Goal: Task Accomplishment & Management: Use online tool/utility

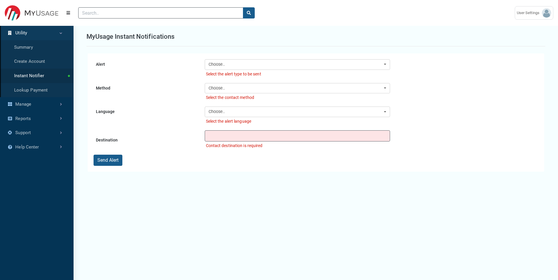
scroll to position [3, 0]
click at [41, 78] on link "Instant Notifier" at bounding box center [36, 76] width 73 height 14
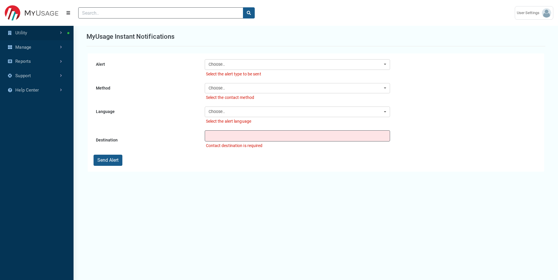
click at [37, 34] on link "Utility" at bounding box center [36, 33] width 73 height 14
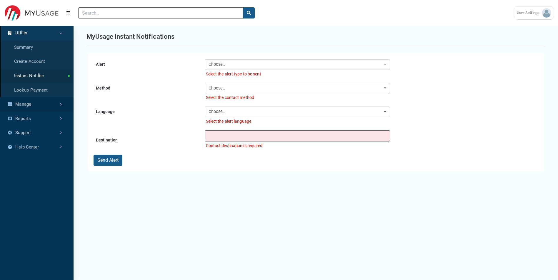
click at [29, 104] on link "Manage" at bounding box center [36, 104] width 73 height 14
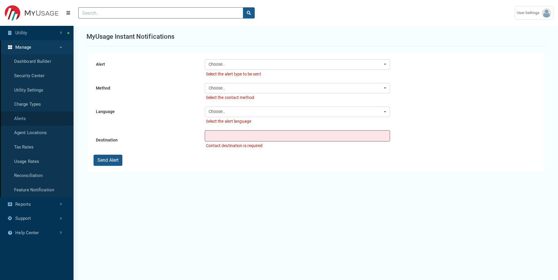
click at [40, 119] on link "Alerts" at bounding box center [36, 119] width 73 height 14
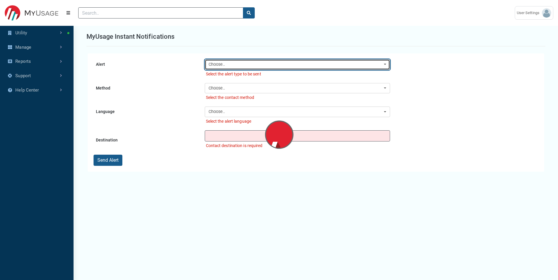
click at [246, 70] on button "Choose.." at bounding box center [297, 64] width 185 height 11
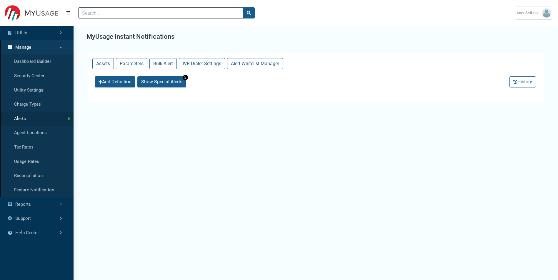
select select "25 per page"
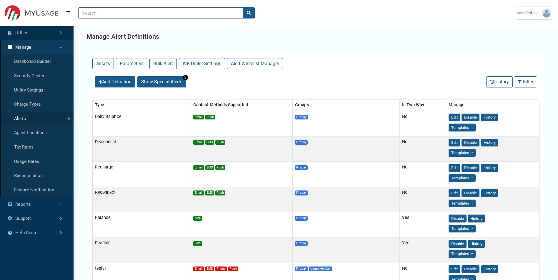
click at [29, 34] on link "Utility" at bounding box center [36, 33] width 73 height 14
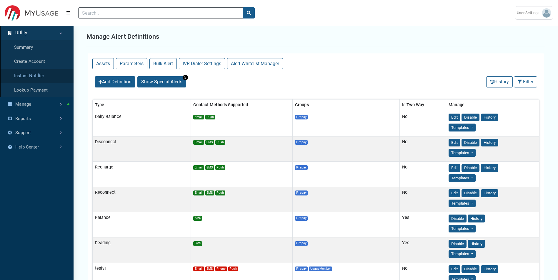
click at [43, 75] on link "Instant Notifier" at bounding box center [36, 76] width 73 height 14
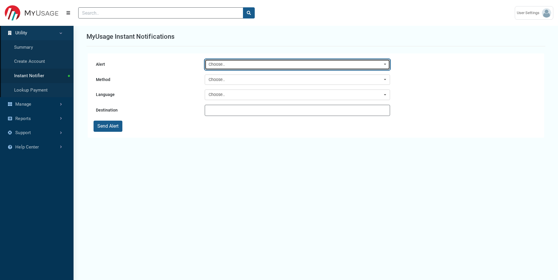
click at [308, 67] on div "Choose.." at bounding box center [295, 64] width 174 height 6
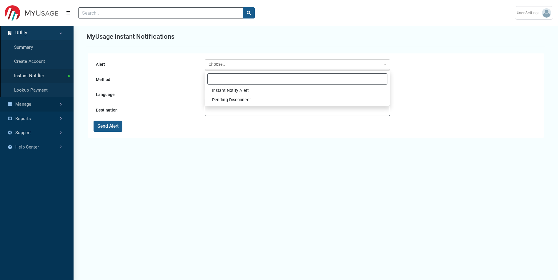
click at [39, 103] on link "Manage" at bounding box center [36, 104] width 73 height 14
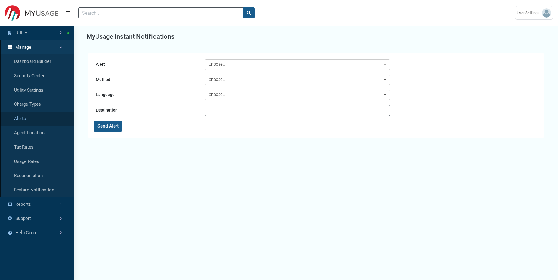
click at [24, 117] on link "Alerts" at bounding box center [36, 119] width 73 height 14
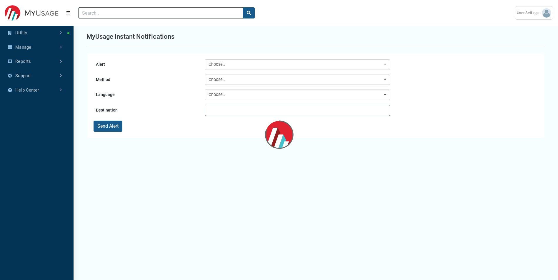
select select "25 per page"
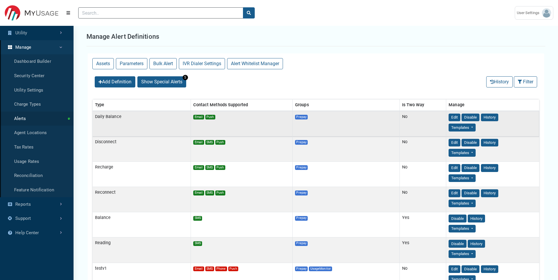
scroll to position [0, 0]
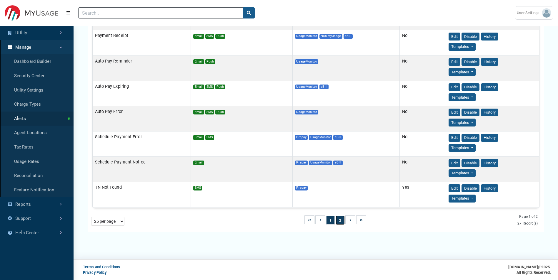
click at [339, 198] on button "2" at bounding box center [340, 220] width 9 height 9
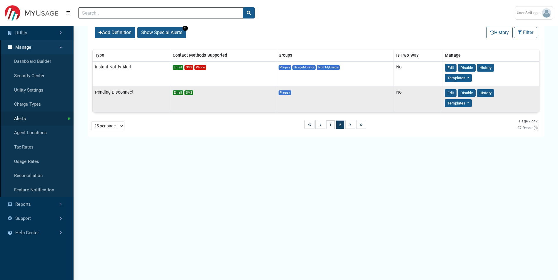
scroll to position [40, 0]
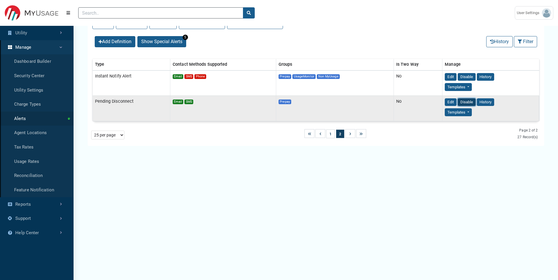
click at [369, 100] on button "Disable" at bounding box center [466, 102] width 18 height 8
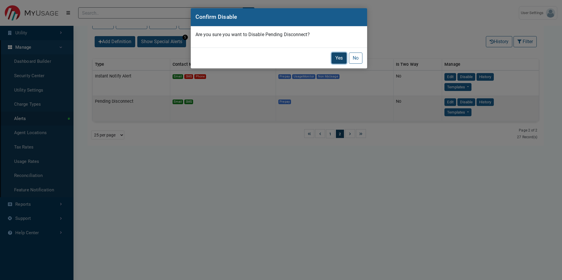
click at [335, 56] on button "Yes" at bounding box center [339, 58] width 15 height 11
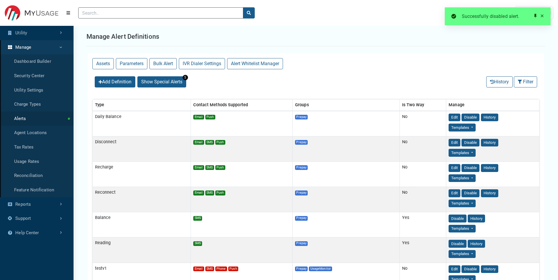
click at [369, 77] on div "Add Definition Show Special Alerts 5 History Filter Filter (No Filters Applied)…" at bounding box center [316, 82] width 456 height 16
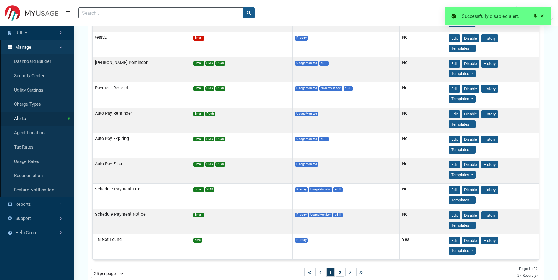
scroll to position [536, 0]
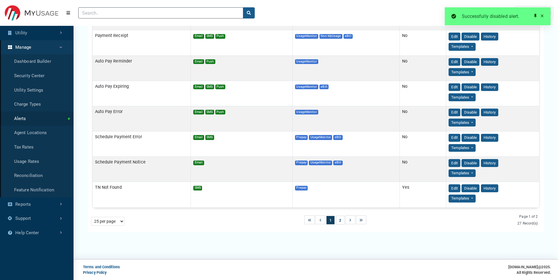
click at [109, 198] on select "5 per page 10 per page 25 per page 50 per page 100 per page" at bounding box center [107, 221] width 33 height 9
select select "50 per page"
click at [91, 198] on select "5 per page 10 per page 25 per page 50 per page 100 per page" at bounding box center [107, 221] width 33 height 9
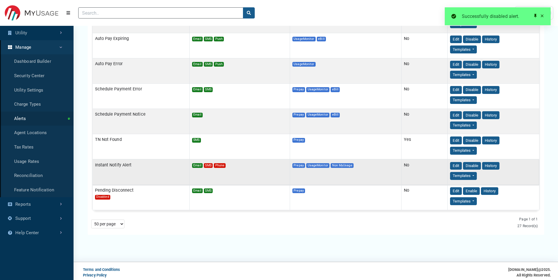
scroll to position [587, 0]
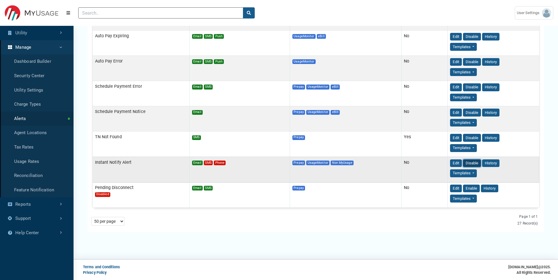
click at [369, 162] on button "Disable" at bounding box center [472, 164] width 18 height 8
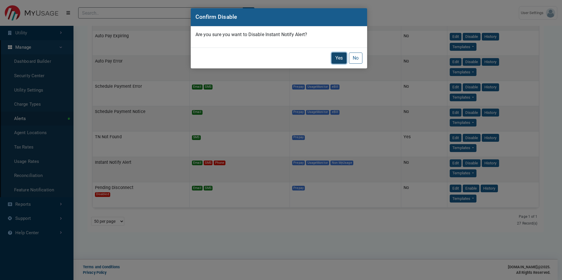
click at [337, 59] on button "Yes" at bounding box center [339, 58] width 15 height 11
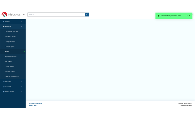
scroll to position [0, 0]
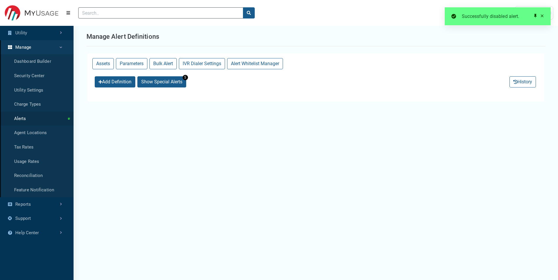
select select "25 per page"
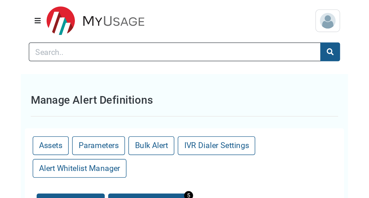
scroll to position [215, 69]
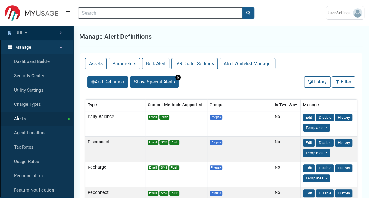
click at [28, 34] on link "Utility" at bounding box center [36, 33] width 73 height 14
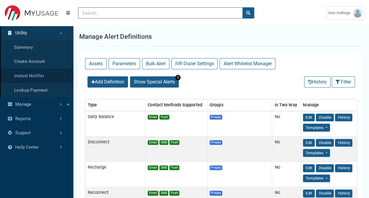
click at [37, 75] on link "Instant Notifier" at bounding box center [36, 76] width 73 height 14
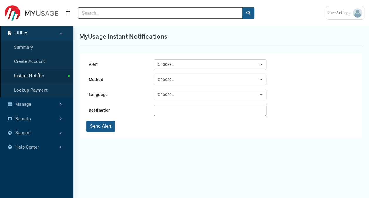
click at [310, 45] on div "MyUsage Instant Notifications" at bounding box center [221, 36] width 284 height 19
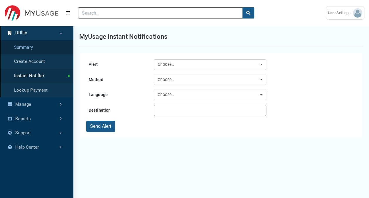
click at [25, 46] on link "Summary" at bounding box center [36, 47] width 73 height 14
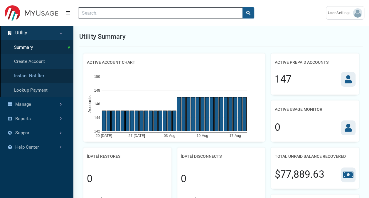
click at [39, 78] on link "Instant Notifier" at bounding box center [36, 76] width 73 height 14
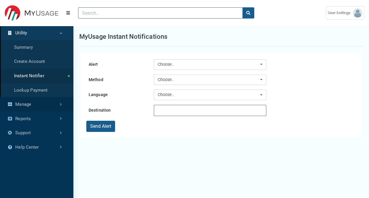
click at [32, 106] on link "Manage" at bounding box center [36, 104] width 73 height 14
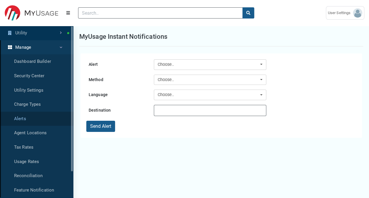
click at [29, 119] on link "Alerts" at bounding box center [36, 119] width 73 height 14
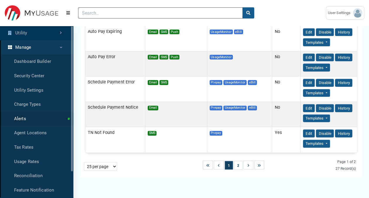
scroll to position [606, 0]
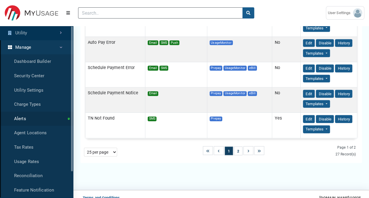
click at [98, 148] on select "5 per page 10 per page 25 per page 50 per page 100 per page" at bounding box center [100, 152] width 33 height 9
select select "50 per page"
click at [84, 157] on select "5 per page 10 per page 25 per page 50 per page 100 per page" at bounding box center [100, 152] width 33 height 9
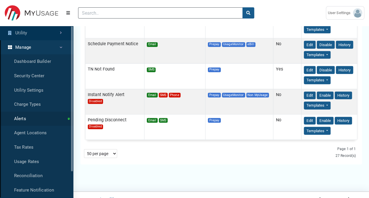
scroll to position [655, 0]
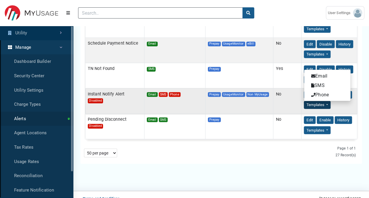
click at [288, 93] on td "No" at bounding box center [288, 100] width 28 height 25
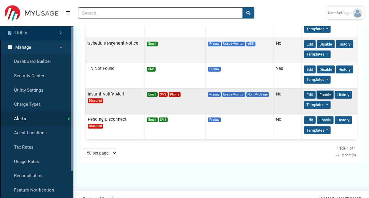
click at [318, 91] on button "Enable" at bounding box center [325, 95] width 17 height 8
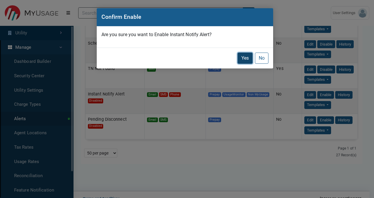
click at [245, 58] on button "Yes" at bounding box center [244, 58] width 15 height 11
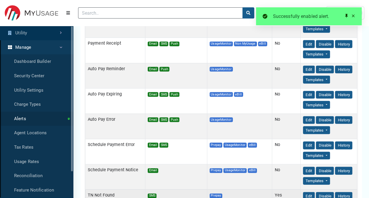
scroll to position [606, 0]
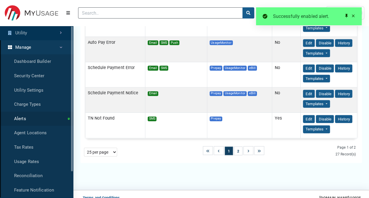
click at [106, 148] on select "5 per page 10 per page 25 per page 50 per page 100 per page" at bounding box center [100, 152] width 33 height 9
select select "50 per page"
click at [84, 157] on select "5 per page 10 per page 25 per page 50 per page 100 per page" at bounding box center [100, 152] width 33 height 9
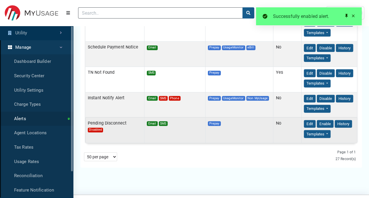
scroll to position [655, 0]
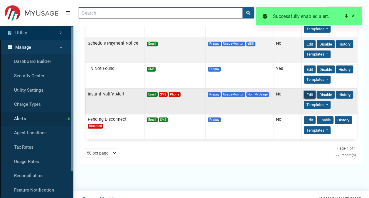
click at [307, 91] on button "Edit" at bounding box center [310, 95] width 12 height 8
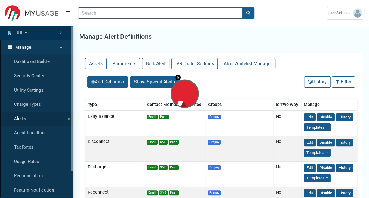
select select
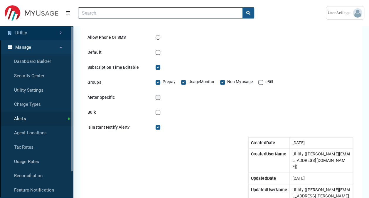
scroll to position [382, 0]
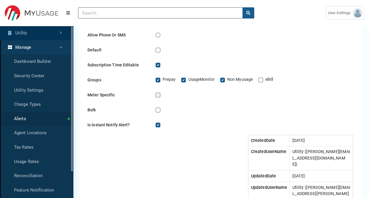
click at [163, 125] on label "Is Instant Notify Alert?" at bounding box center [183, 124] width 41 height 6
click at [160, 125] on input "Is Instant Notify Alert?" at bounding box center [162, 124] width 5 height 6
click at [163, 125] on label "Is Instant Notify Alert?" at bounding box center [183, 124] width 41 height 6
click at [160, 125] on input "Is Instant Notify Alert?" at bounding box center [162, 124] width 5 height 6
checkbox input "true"
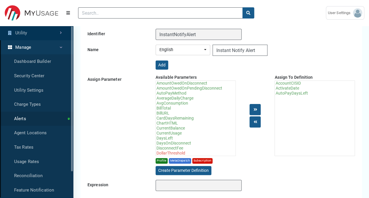
scroll to position [0, 0]
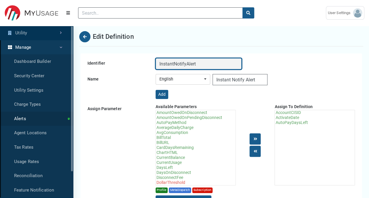
click at [203, 66] on input "InstantNotifyAlert" at bounding box center [199, 63] width 86 height 11
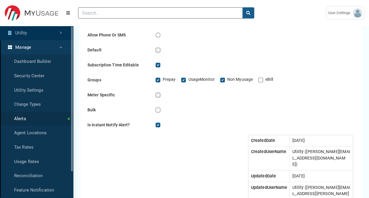
scroll to position [446, 0]
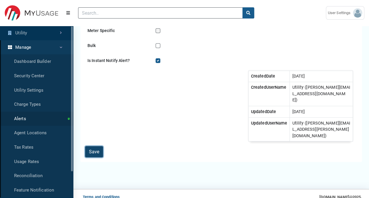
click at [98, 146] on button "Save" at bounding box center [94, 151] width 18 height 11
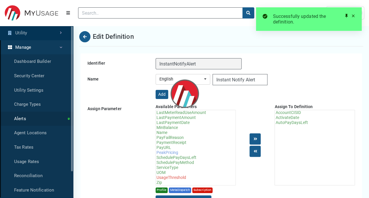
select select "25 per page"
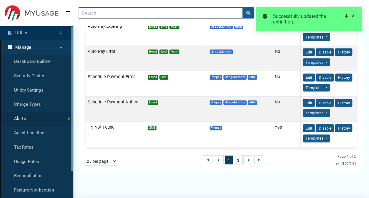
scroll to position [606, 0]
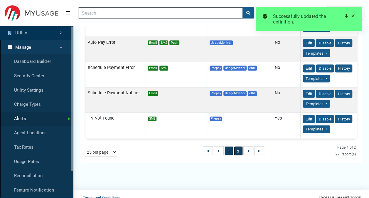
click at [237, 147] on button "2" at bounding box center [238, 151] width 9 height 9
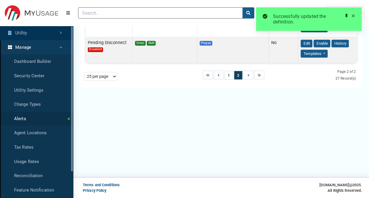
scroll to position [0, 0]
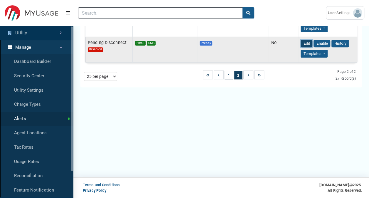
click at [304, 43] on button "Edit" at bounding box center [307, 44] width 12 height 8
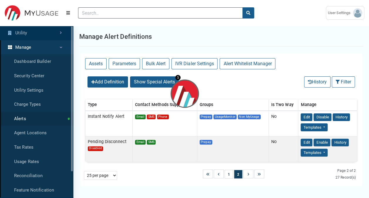
select select
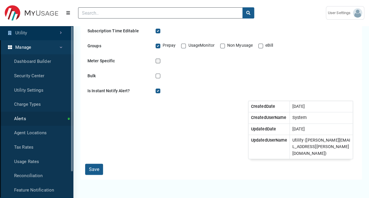
scroll to position [411, 0]
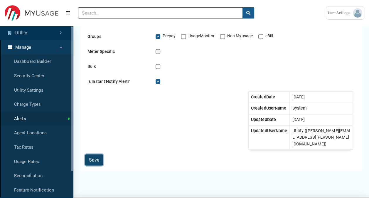
click at [95, 157] on button "Save" at bounding box center [94, 159] width 18 height 11
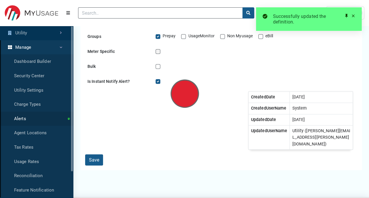
select select "25 per page"
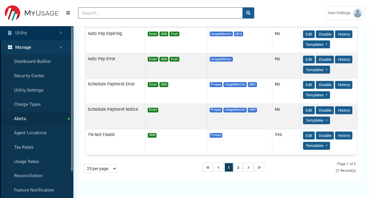
scroll to position [606, 0]
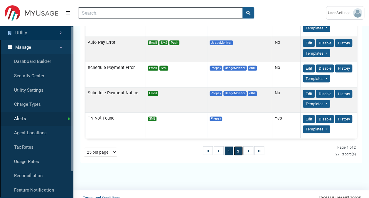
click at [238, 147] on button "2" at bounding box center [238, 151] width 9 height 9
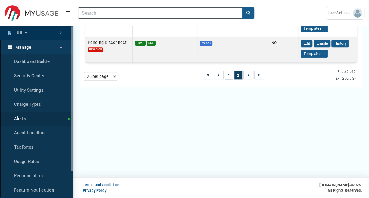
scroll to position [0, 0]
click at [303, 42] on button "Edit" at bounding box center [307, 44] width 12 height 8
select select
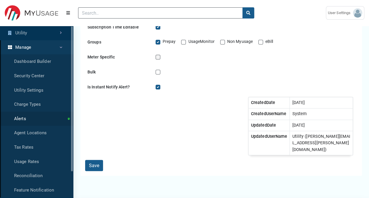
scroll to position [397, 0]
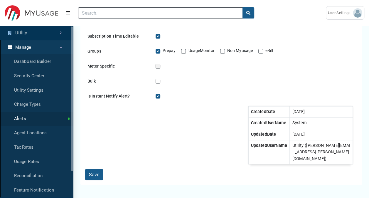
click at [163, 96] on label "Is Instant Notify Alert?" at bounding box center [183, 96] width 41 height 6
click at [160, 96] on input "Is Instant Notify Alert?" at bounding box center [162, 96] width 5 height 6
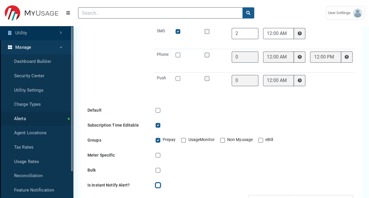
scroll to position [353, 0]
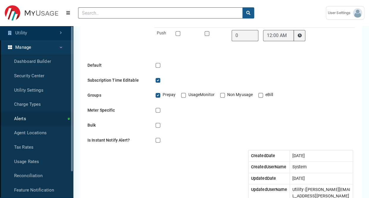
click at [163, 140] on label "Is Instant Notify Alert?" at bounding box center [183, 140] width 41 height 6
click at [160, 140] on input "Is Instant Notify Alert?" at bounding box center [162, 140] width 5 height 6
checkbox input "true"
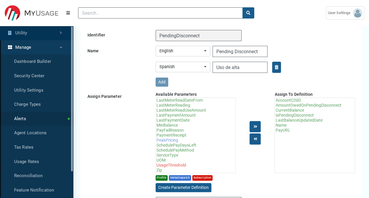
scroll to position [0, 0]
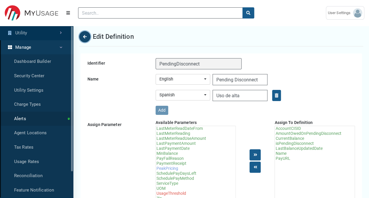
click at [84, 36] on icon "Back" at bounding box center [85, 37] width 4 height 4
select select "25 per page"
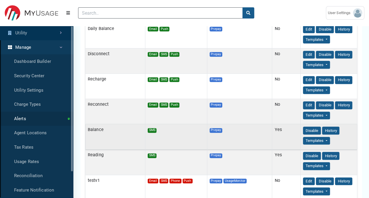
scroll to position [1, 0]
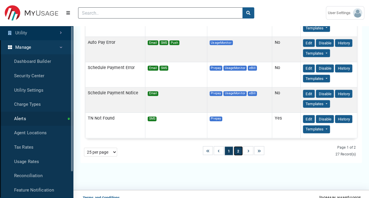
click at [238, 147] on button "2" at bounding box center [238, 151] width 9 height 9
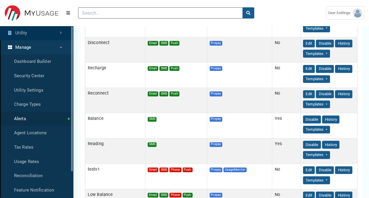
scroll to position [0, 0]
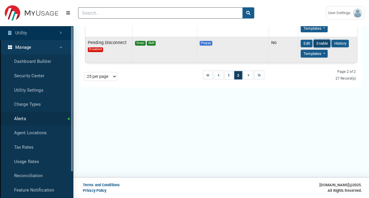
click at [322, 40] on button "Enable" at bounding box center [322, 44] width 17 height 8
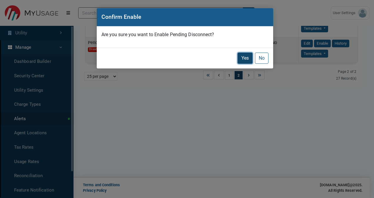
click at [248, 58] on button "Yes" at bounding box center [244, 58] width 15 height 11
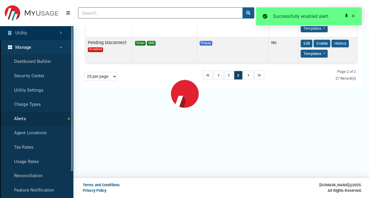
select select "25 per page"
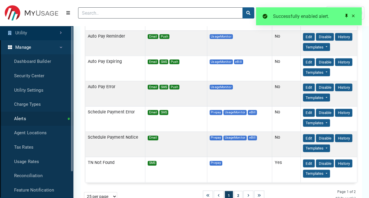
scroll to position [606, 0]
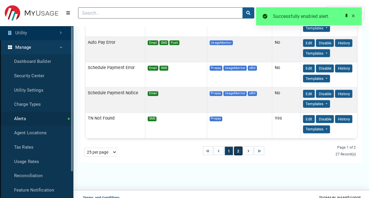
click at [238, 147] on button "2" at bounding box center [238, 151] width 9 height 9
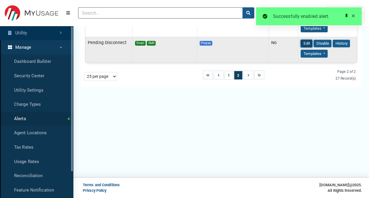
click at [301, 43] on button "Edit" at bounding box center [307, 44] width 12 height 8
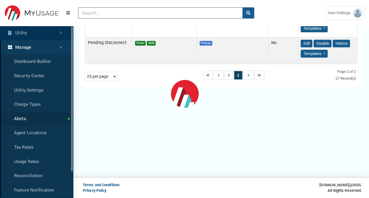
select select
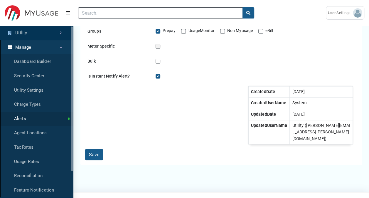
scroll to position [426, 0]
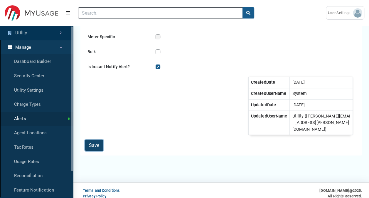
click at [92, 141] on button "Save" at bounding box center [94, 145] width 18 height 11
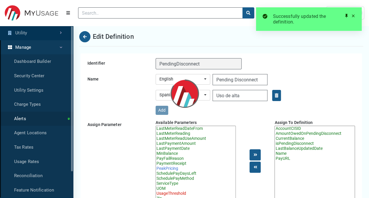
select select "25 per page"
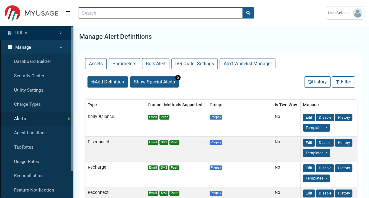
click at [36, 35] on link "Utility" at bounding box center [36, 33] width 73 height 14
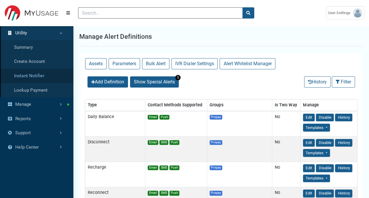
click at [40, 77] on link "Instant Notifier" at bounding box center [36, 76] width 73 height 14
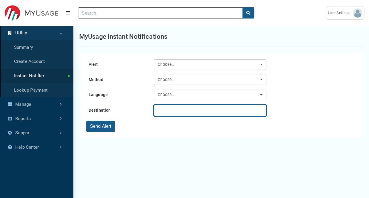
click at [201, 112] on input "text" at bounding box center [210, 110] width 113 height 11
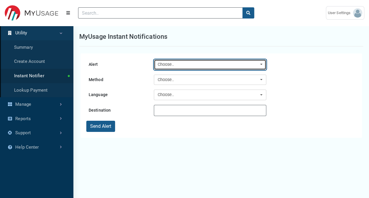
click at [182, 69] on button "Choose.." at bounding box center [210, 64] width 113 height 11
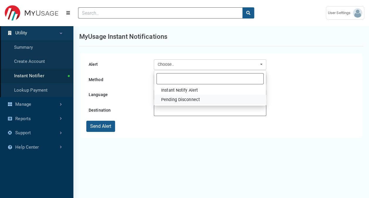
click at [185, 98] on span "Pending Disconnect" at bounding box center [180, 100] width 39 height 6
select select "15"
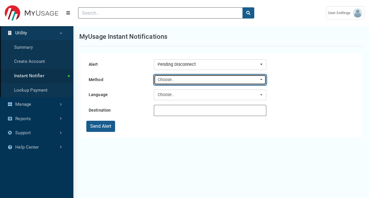
click at [187, 82] on div "Choose.." at bounding box center [208, 80] width 101 height 6
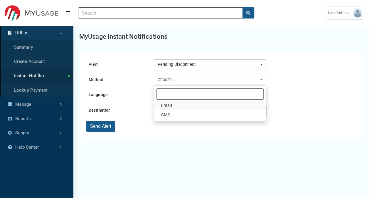
click at [182, 106] on link "Email" at bounding box center [210, 105] width 112 height 9
select select "Email"
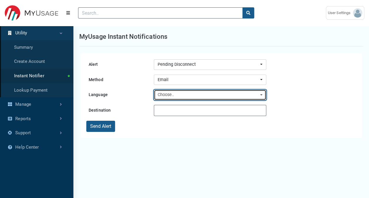
click at [190, 96] on div "Choose.." at bounding box center [208, 95] width 101 height 6
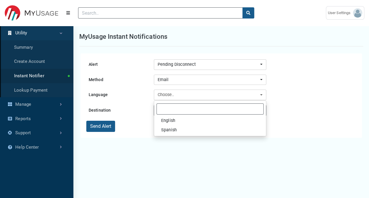
click at [281, 42] on div "MyUsage Instant Notifications" at bounding box center [221, 36] width 284 height 19
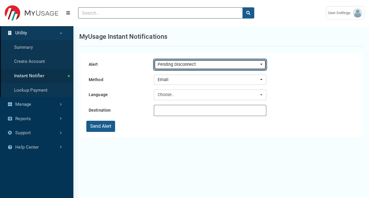
click at [249, 65] on div "Pending Disconnect" at bounding box center [208, 64] width 101 height 6
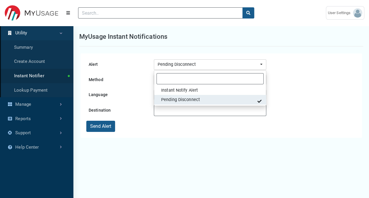
click at [261, 101] on span at bounding box center [260, 101] width 4 height 4
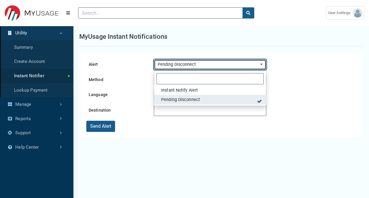
select select "15"
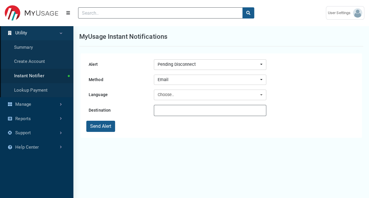
click at [290, 95] on div "Language English Spanish Choose.. English Spanish" at bounding box center [221, 95] width 270 height 11
click at [24, 73] on link "Instant Notifier" at bounding box center [36, 76] width 73 height 14
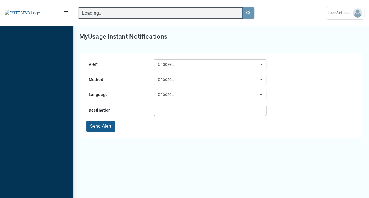
scroll to position [2, 0]
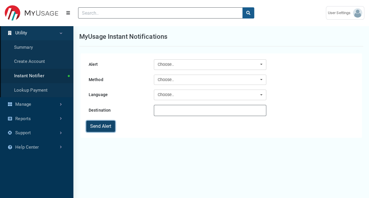
click at [103, 125] on button "Send Alert" at bounding box center [100, 126] width 29 height 11
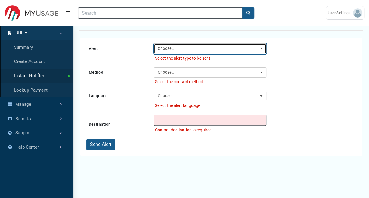
scroll to position [29, 0]
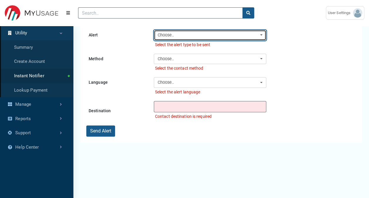
click at [199, 35] on div "Choose.." at bounding box center [208, 35] width 101 height 6
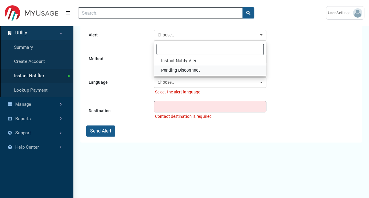
click at [185, 70] on span "Pending Disconnect" at bounding box center [180, 70] width 39 height 6
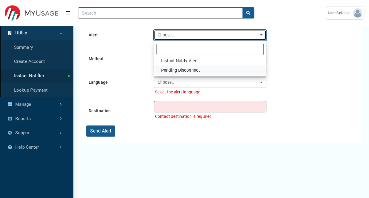
select select "15"
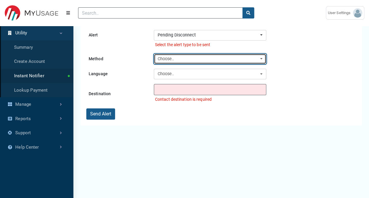
click at [175, 58] on div "Choose.." at bounding box center [208, 59] width 101 height 6
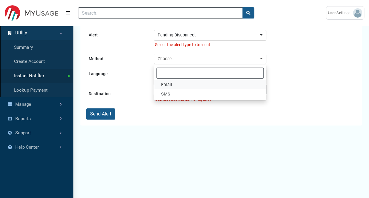
click at [173, 87] on link "Email" at bounding box center [210, 84] width 112 height 9
select select "Email"
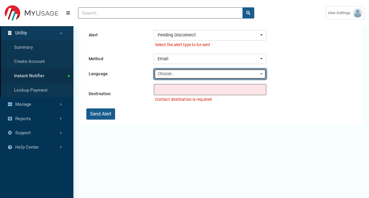
click at [176, 76] on div "Choose.." at bounding box center [208, 74] width 101 height 6
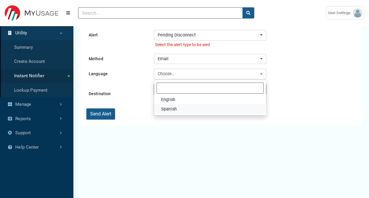
click at [174, 109] on span "Spanish" at bounding box center [169, 109] width 16 height 6
select select "es-us"
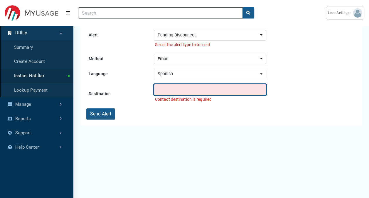
click at [173, 89] on input "text" at bounding box center [210, 89] width 113 height 11
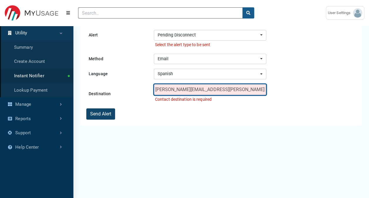
type input "[PERSON_NAME][EMAIL_ADDRESS][PERSON_NAME][DOMAIN_NAME]"
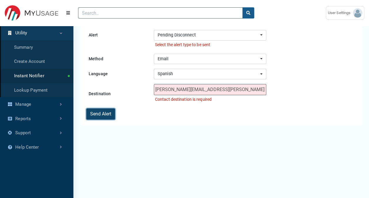
click at [109, 111] on button "Send Alert" at bounding box center [100, 113] width 29 height 11
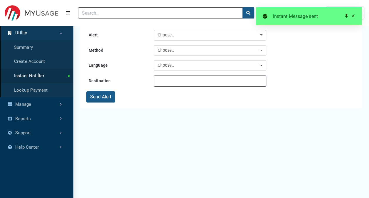
scroll to position [0, 0]
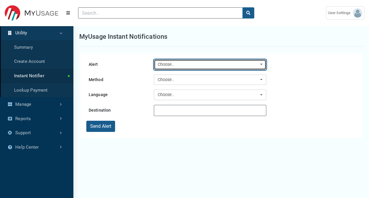
click at [196, 65] on div "Choose.." at bounding box center [208, 64] width 101 height 6
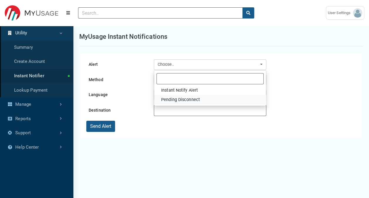
click at [181, 97] on span "Pending Disconnect" at bounding box center [180, 100] width 39 height 6
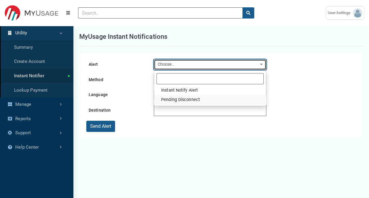
select select "15"
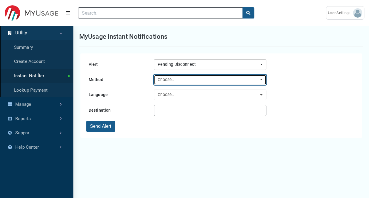
click at [182, 81] on div "Choose.." at bounding box center [208, 80] width 101 height 6
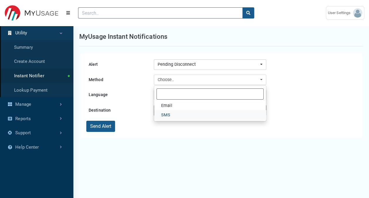
drag, startPoint x: 167, startPoint y: 113, endPoint x: 167, endPoint y: 109, distance: 4.1
click at [167, 113] on span "SMS" at bounding box center [165, 115] width 9 height 6
select select "SMS"
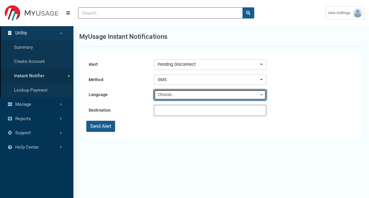
click at [167, 94] on div "Choose.." at bounding box center [208, 95] width 101 height 6
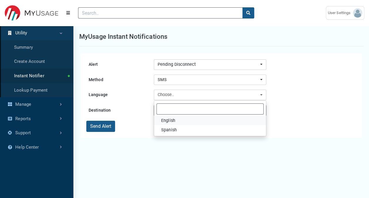
click at [168, 118] on span "English" at bounding box center [168, 121] width 14 height 6
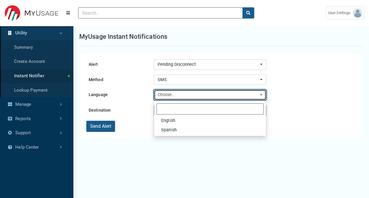
select select "en-us"
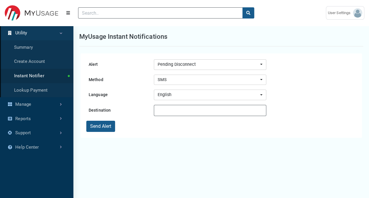
click at [164, 102] on form "Alert Instant Notify Alert Pending Disconnect Pending Disconnect Instant Notify…" at bounding box center [221, 95] width 270 height 73
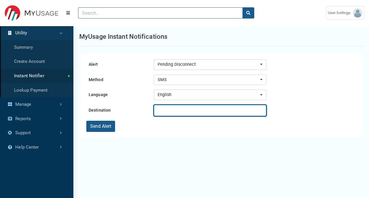
click at [167, 110] on input "text" at bounding box center [210, 110] width 113 height 11
type input "9043443129"
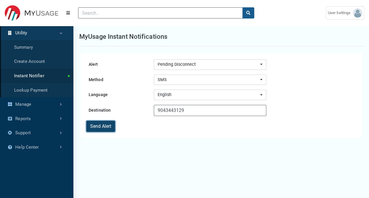
click at [108, 128] on button "Send Alert" at bounding box center [100, 126] width 29 height 11
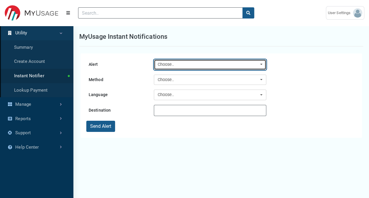
click at [258, 62] on div "Choose.." at bounding box center [208, 64] width 101 height 6
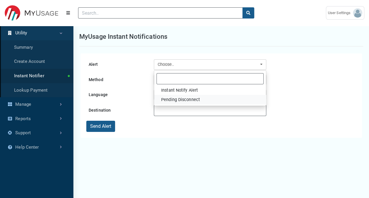
click at [188, 99] on span "Pending Disconnect" at bounding box center [180, 100] width 39 height 6
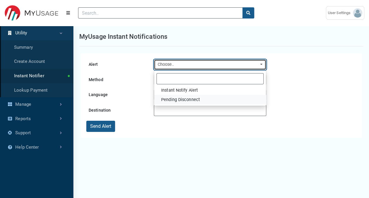
select select "15"
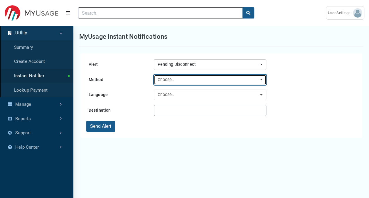
click at [189, 83] on button "Choose.." at bounding box center [210, 80] width 113 height 11
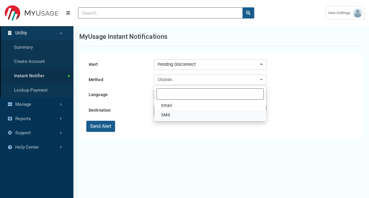
click at [178, 113] on link "SMS" at bounding box center [210, 114] width 112 height 9
select select "SMS"
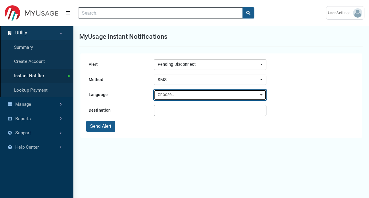
click at [180, 96] on button "Choose.." at bounding box center [210, 95] width 113 height 11
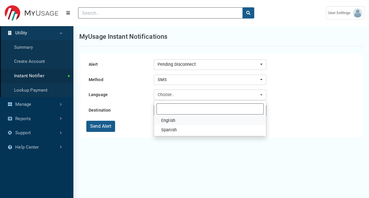
click at [177, 122] on link "English" at bounding box center [210, 120] width 112 height 9
select select "en-us"
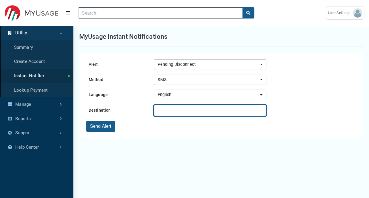
click at [159, 107] on input "text" at bounding box center [210, 110] width 113 height 11
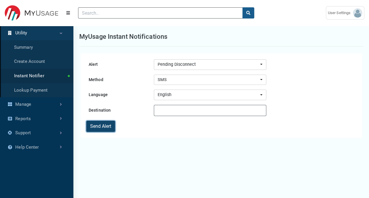
click at [100, 123] on button "Send Alert" at bounding box center [100, 126] width 29 height 11
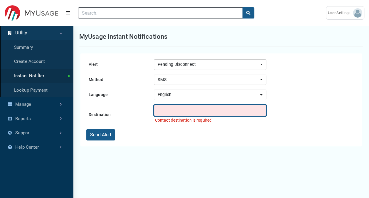
click at [182, 112] on input "text" at bounding box center [210, 110] width 113 height 11
type input "9043443129"
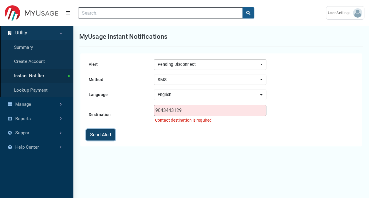
click at [110, 134] on button "Send Alert" at bounding box center [100, 134] width 29 height 11
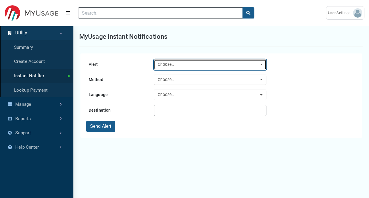
click at [188, 62] on div "Choose.." at bounding box center [208, 64] width 101 height 6
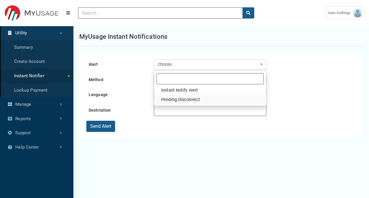
click at [190, 102] on span "Pending Disconnect" at bounding box center [180, 100] width 39 height 6
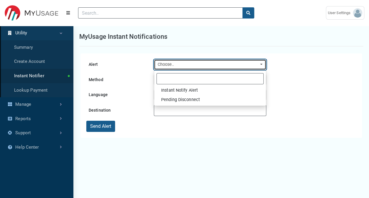
select select "15"
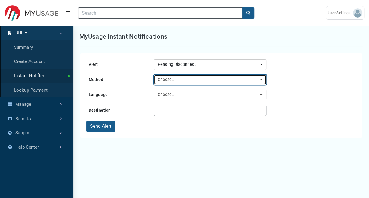
click at [190, 77] on div "Choose.." at bounding box center [208, 80] width 101 height 6
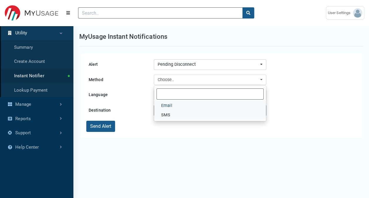
drag, startPoint x: 185, startPoint y: 106, endPoint x: 185, endPoint y: 114, distance: 7.6
click at [185, 114] on ul "Email SMS" at bounding box center [210, 110] width 112 height 19
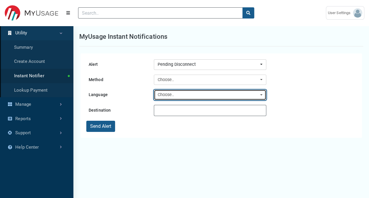
click at [182, 93] on div "Choose.." at bounding box center [208, 95] width 101 height 6
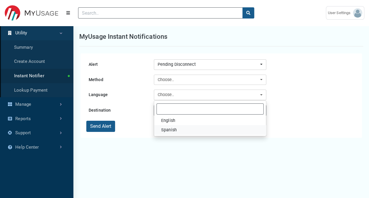
click at [182, 128] on link "Spanish" at bounding box center [210, 129] width 112 height 9
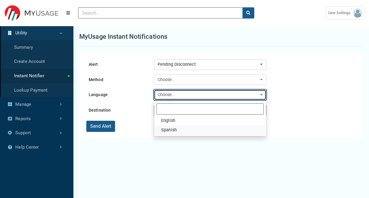
select select "es-us"
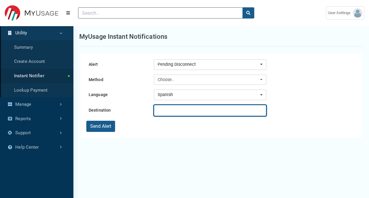
click at [182, 109] on input "text" at bounding box center [210, 110] width 113 height 11
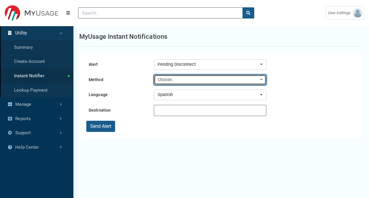
click at [172, 78] on div "Choose.." at bounding box center [208, 80] width 101 height 6
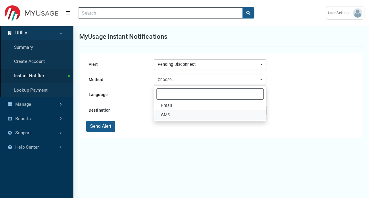
click at [170, 113] on span "SMS" at bounding box center [165, 115] width 9 height 6
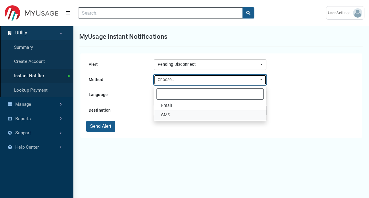
select select "SMS"
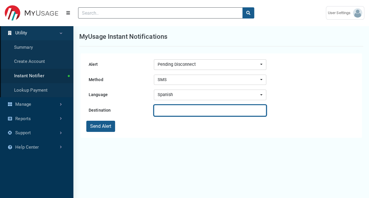
click at [171, 108] on input "text" at bounding box center [210, 110] width 113 height 11
type input "9043443129"
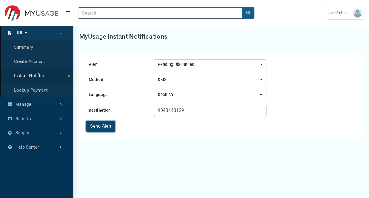
click at [104, 125] on button "Send Alert" at bounding box center [100, 126] width 29 height 11
